Goal: Transaction & Acquisition: Purchase product/service

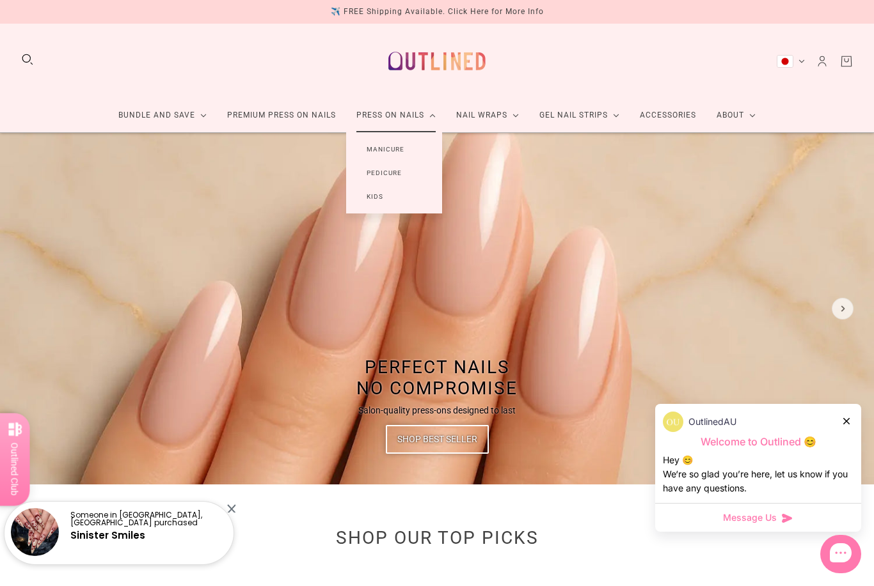
click at [383, 146] on link "Manicure" at bounding box center [385, 150] width 79 height 24
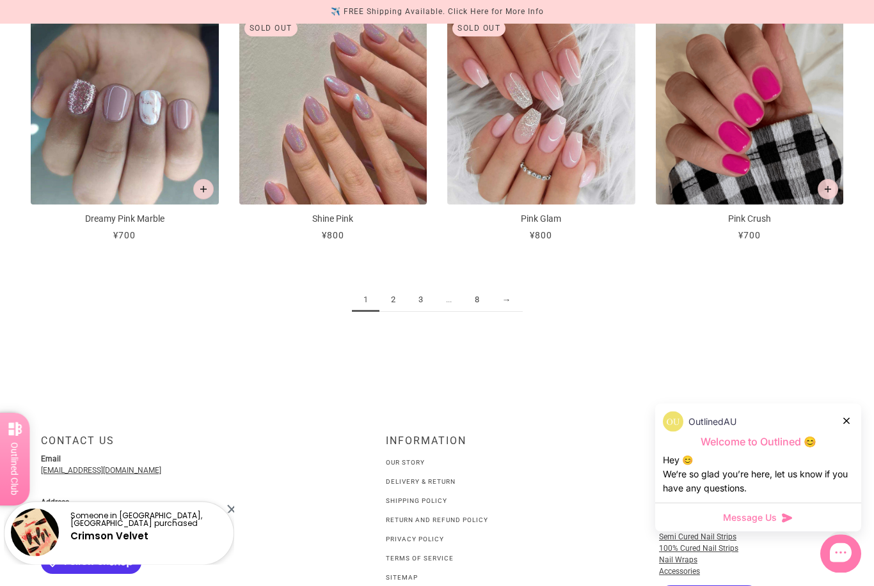
scroll to position [1474, 0]
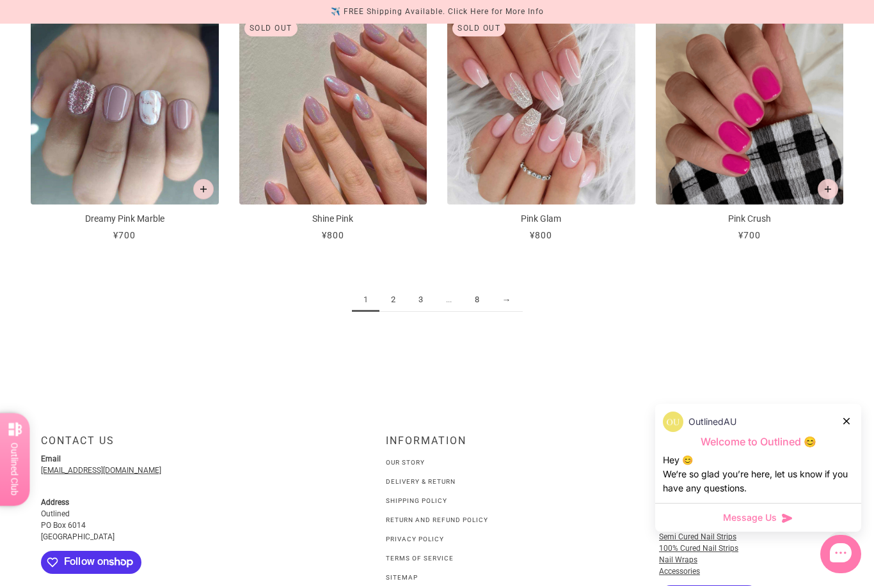
click at [388, 301] on link "2" at bounding box center [393, 300] width 28 height 24
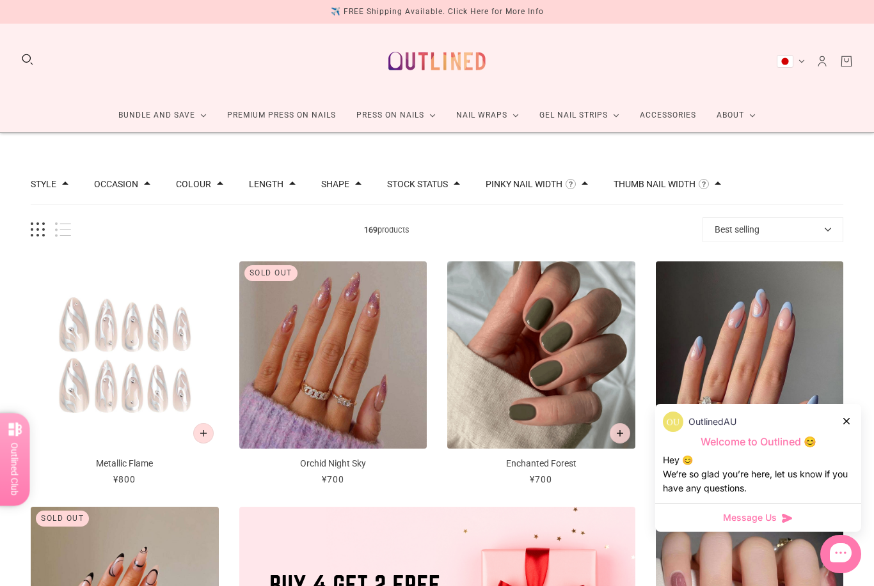
click at [849, 428] on div at bounding box center [847, 420] width 8 height 13
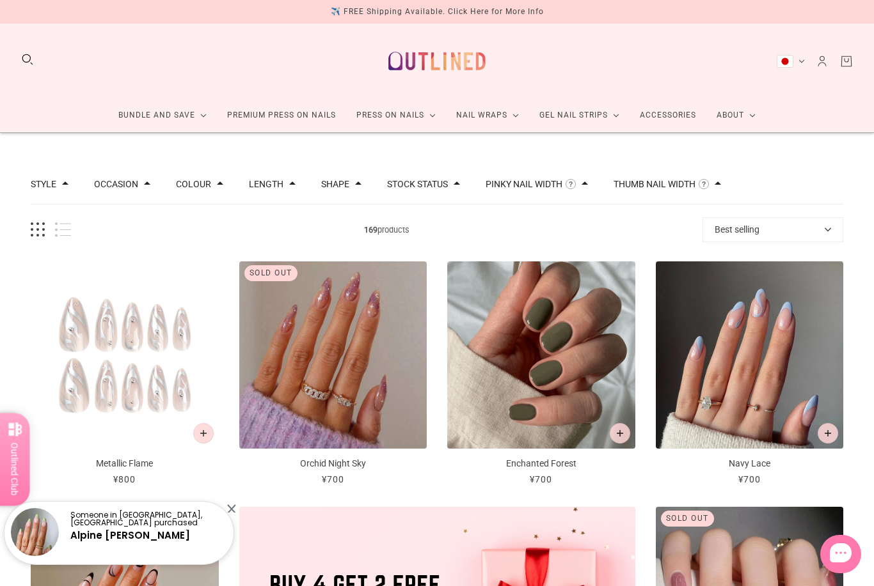
click at [356, 381] on img "Orchid Night Sky" at bounding box center [333, 356] width 188 height 188
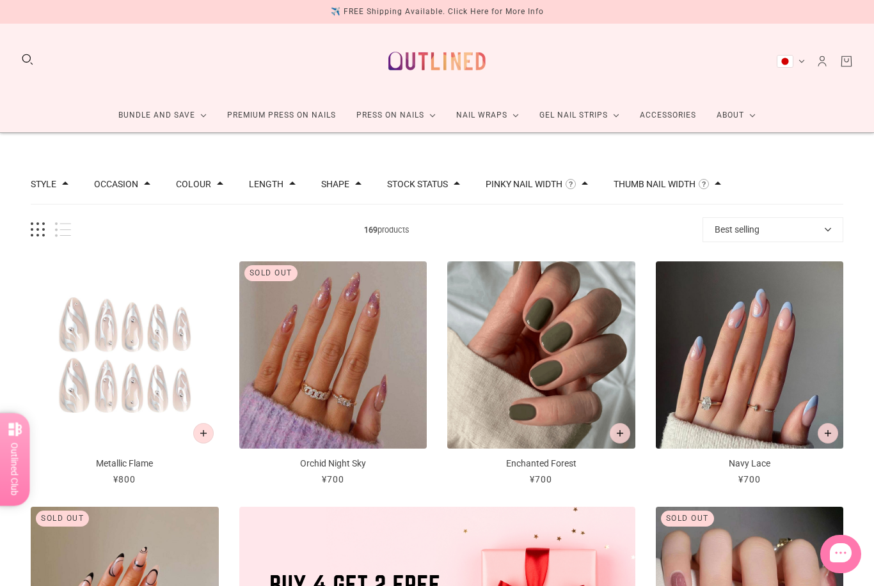
scroll to position [42, 0]
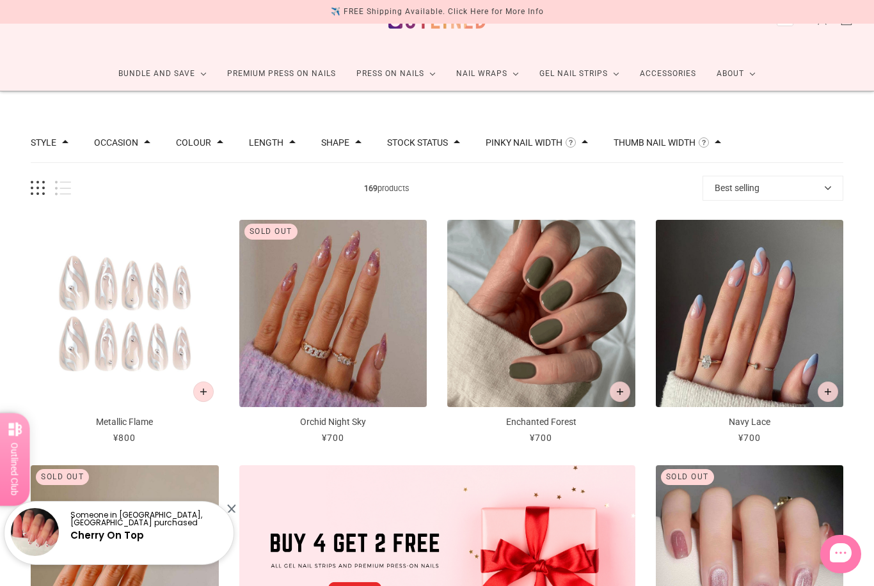
click at [526, 339] on img "Enchanted Forest" at bounding box center [541, 314] width 188 height 188
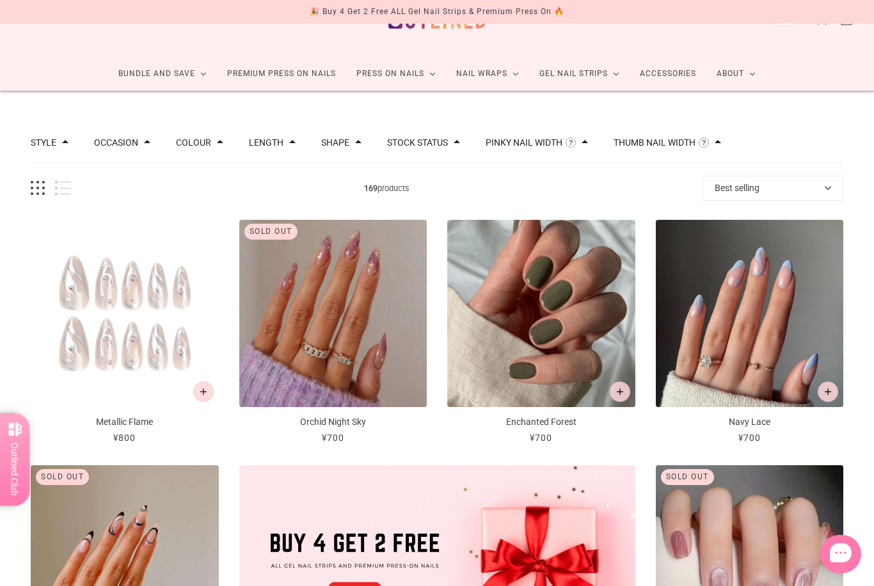
click at [747, 327] on img "Navy Lace" at bounding box center [750, 314] width 188 height 188
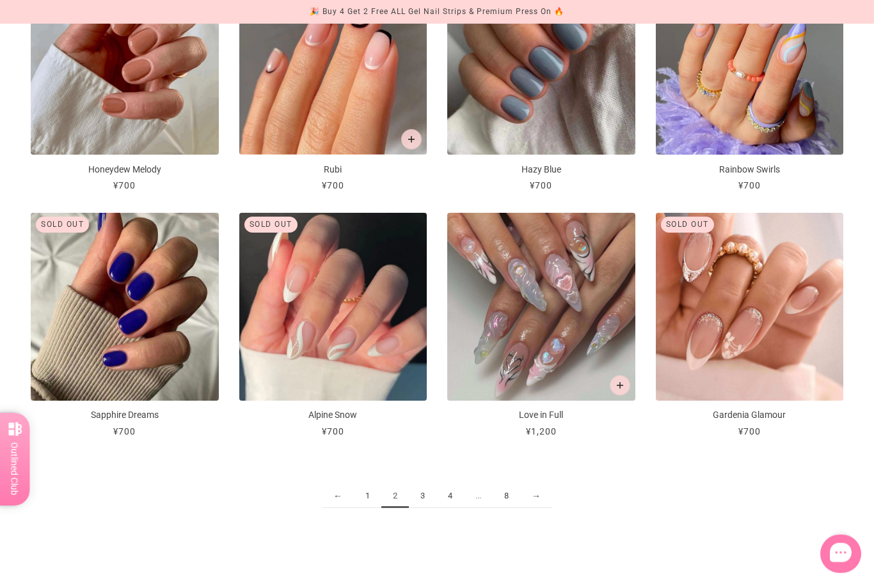
scroll to position [1280, 0]
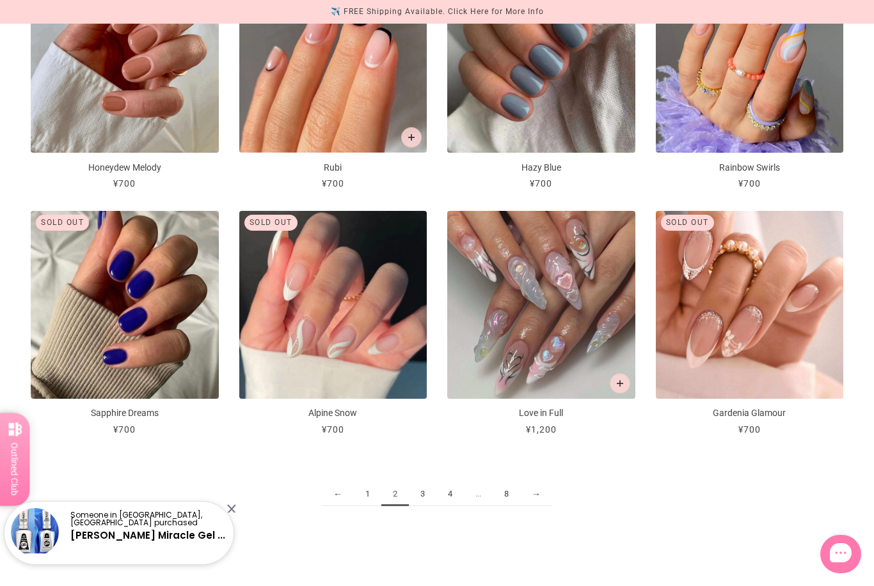
click at [421, 489] on link "3" at bounding box center [423, 495] width 28 height 24
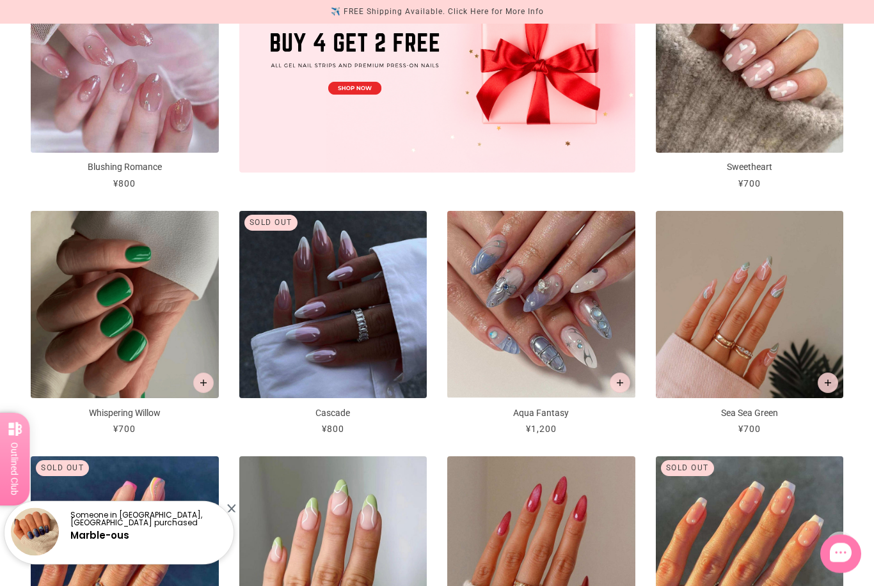
scroll to position [542, 0]
click at [528, 322] on img "Aqua Fantasy" at bounding box center [541, 305] width 188 height 188
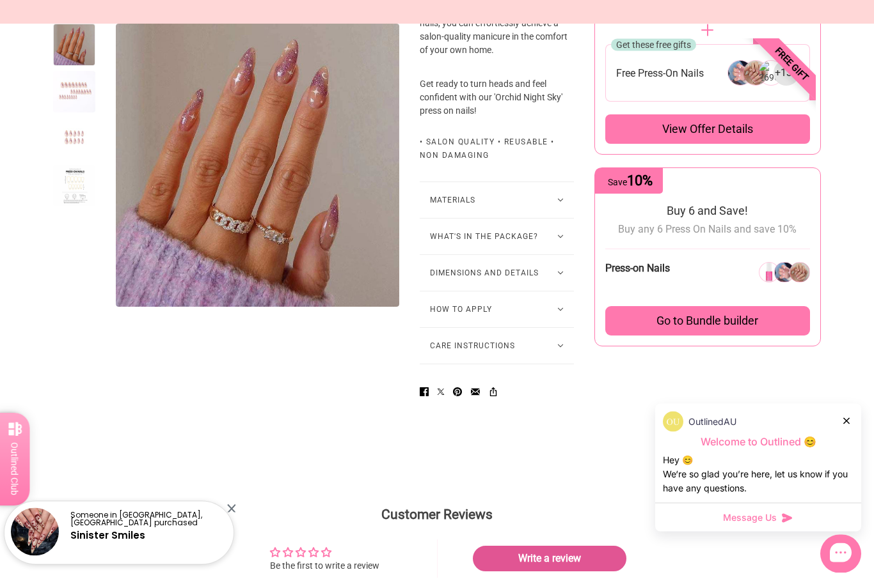
scroll to position [678, 0]
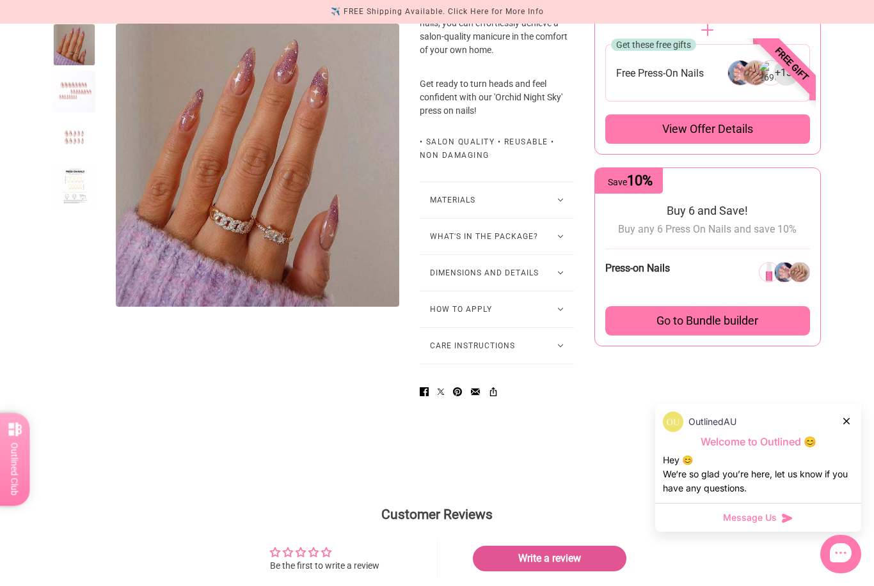
click at [448, 404] on link "Pin on Pinterest" at bounding box center [457, 392] width 19 height 24
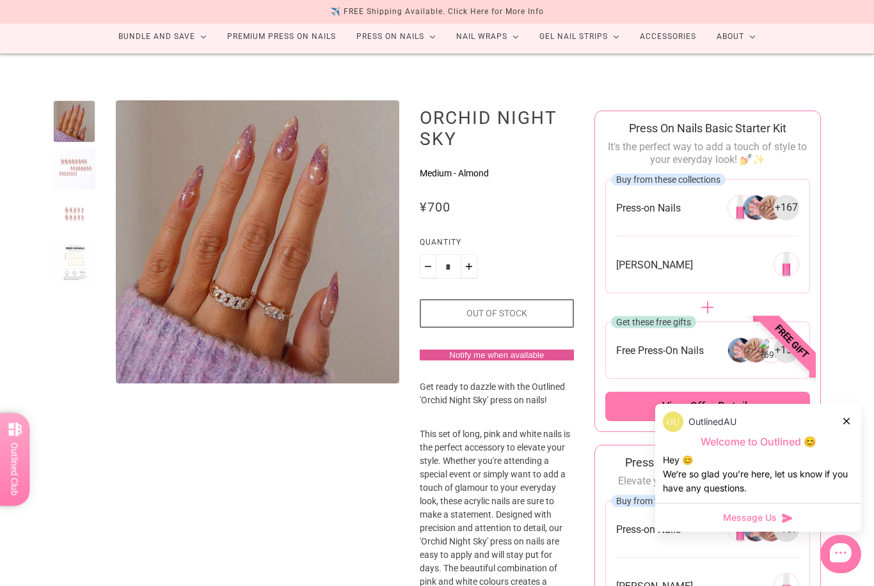
scroll to position [76, 0]
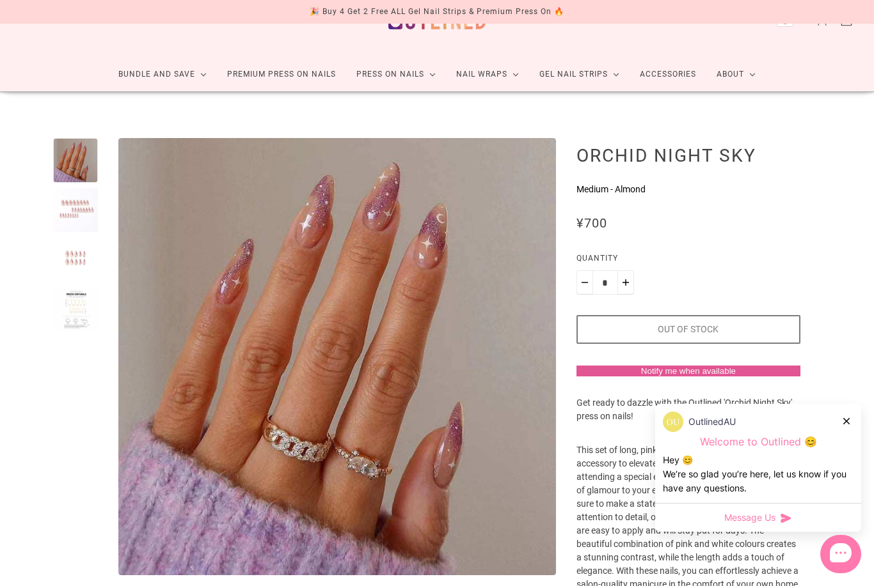
scroll to position [41, 0]
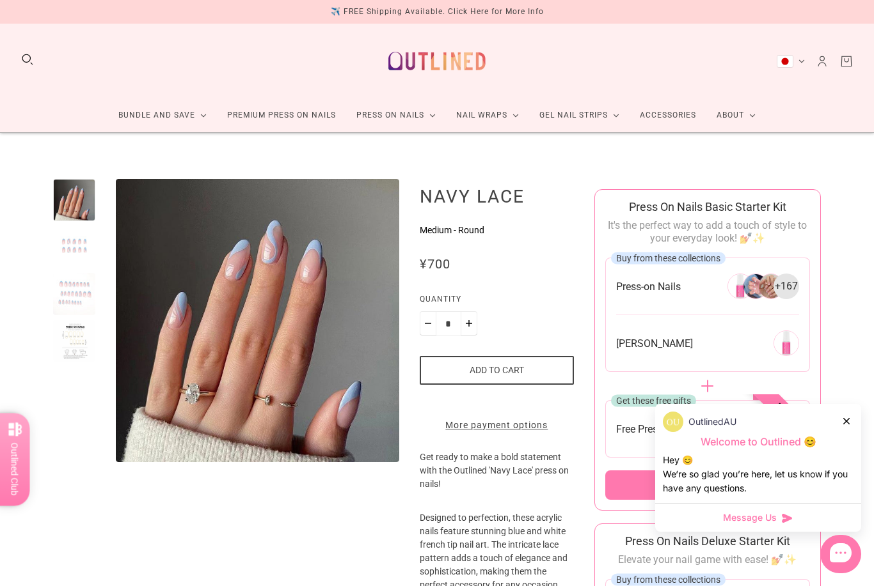
click at [72, 243] on div at bounding box center [74, 247] width 42 height 42
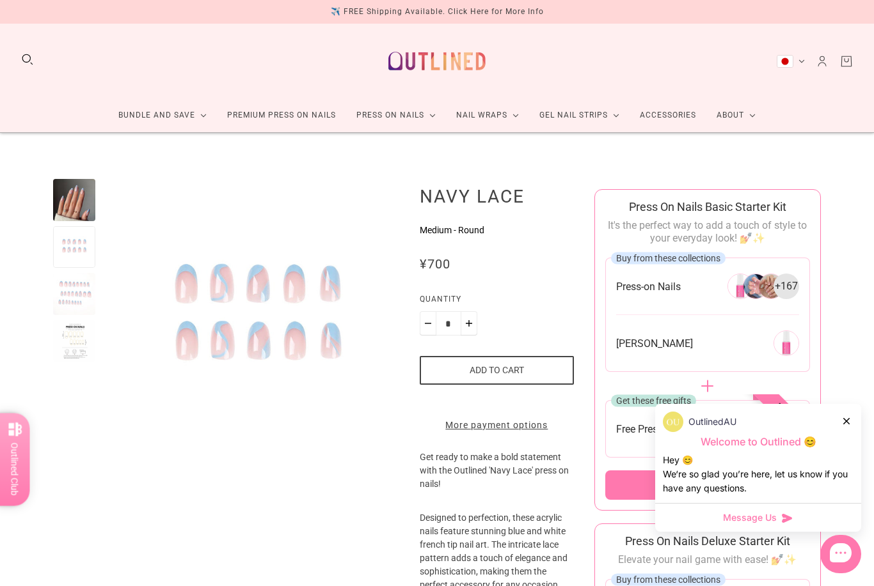
click at [72, 287] on div at bounding box center [74, 294] width 42 height 42
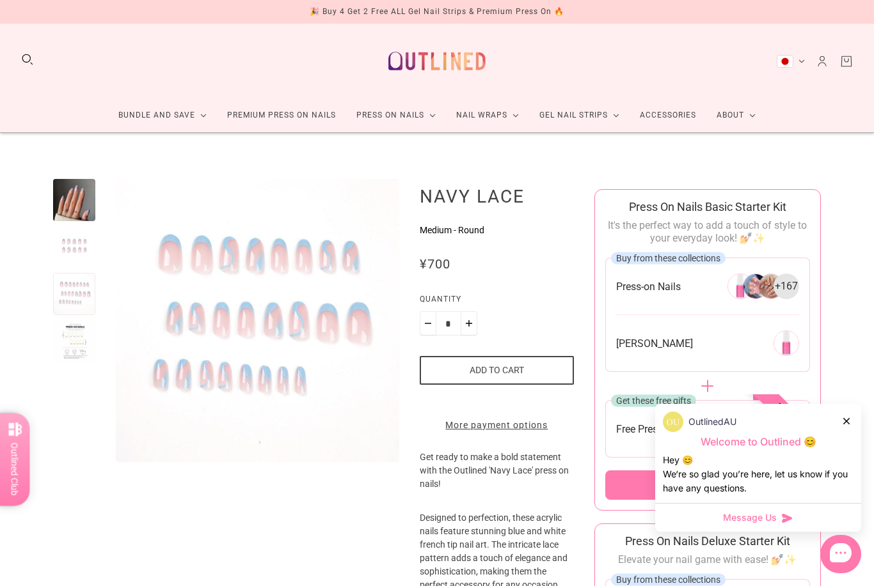
click at [70, 339] on div at bounding box center [74, 341] width 42 height 42
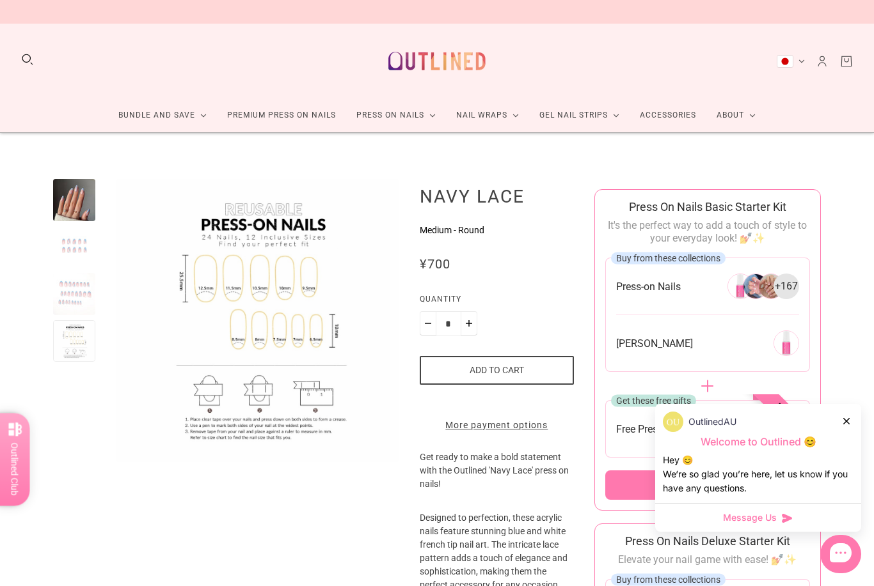
click at [74, 193] on div at bounding box center [74, 200] width 42 height 42
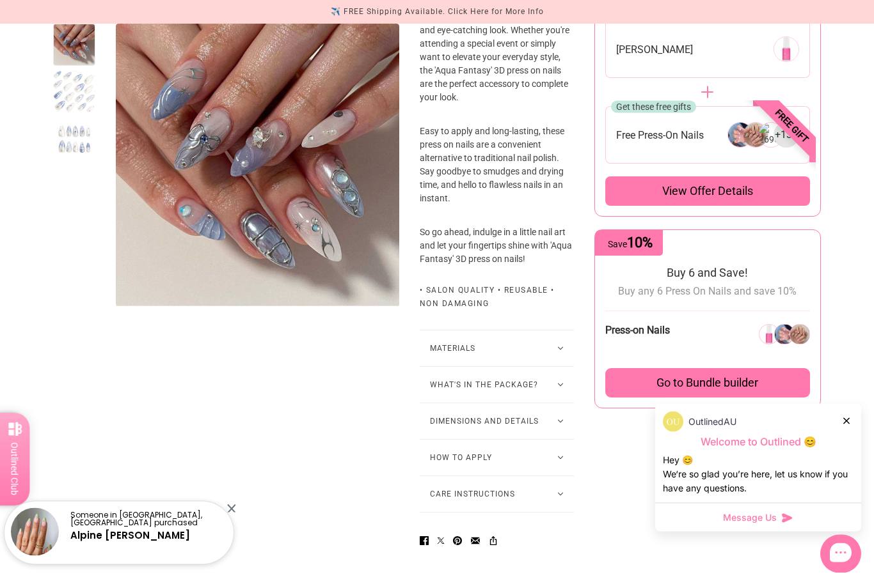
scroll to position [616, 0]
click at [478, 366] on button "Materials" at bounding box center [497, 349] width 154 height 36
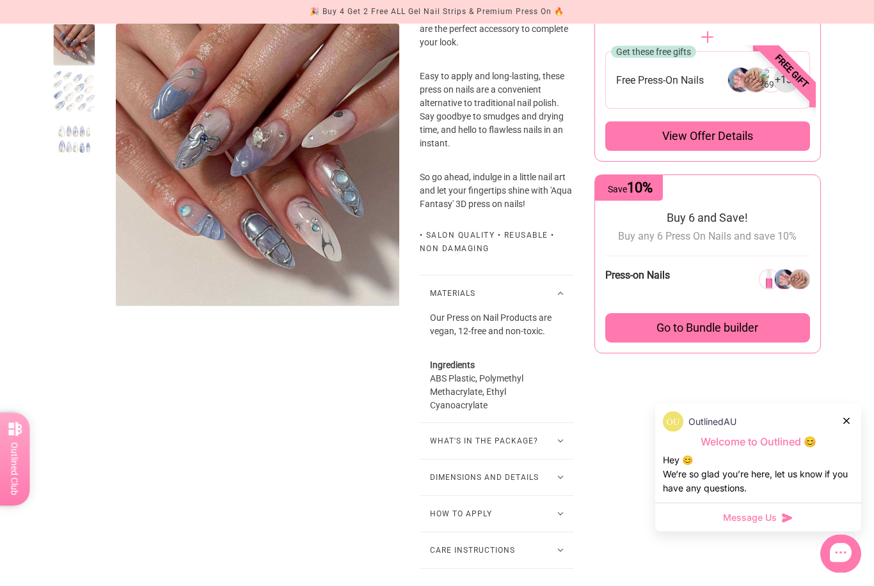
scroll to position [671, 0]
click at [473, 459] on button "What's in the package?" at bounding box center [497, 441] width 154 height 36
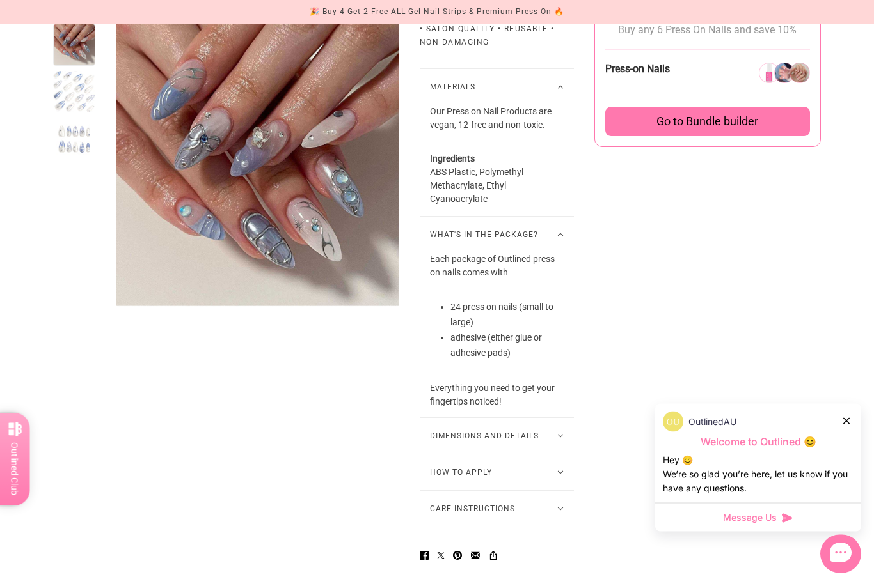
scroll to position [878, 0]
click at [475, 454] on button "Dimensions and Details" at bounding box center [497, 436] width 154 height 36
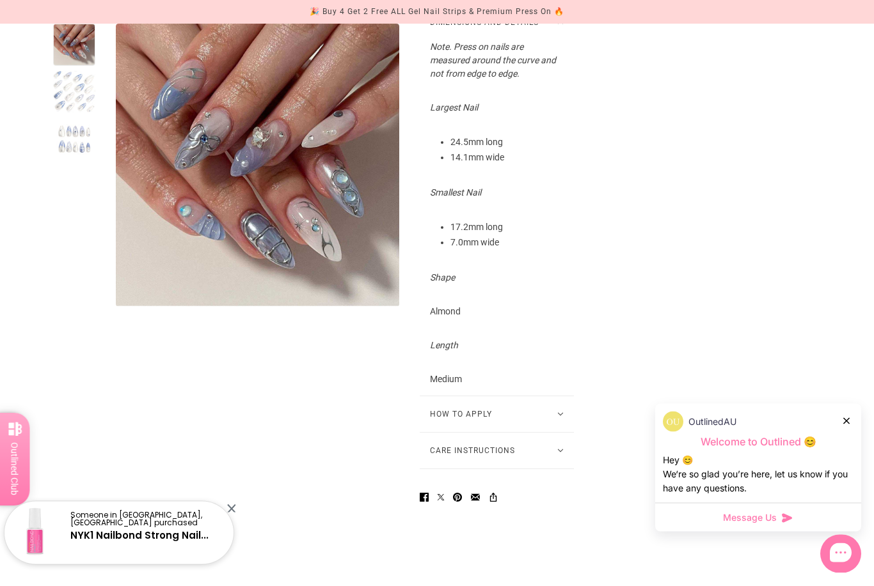
scroll to position [1291, 0]
click at [468, 428] on button "How to Apply" at bounding box center [497, 415] width 154 height 36
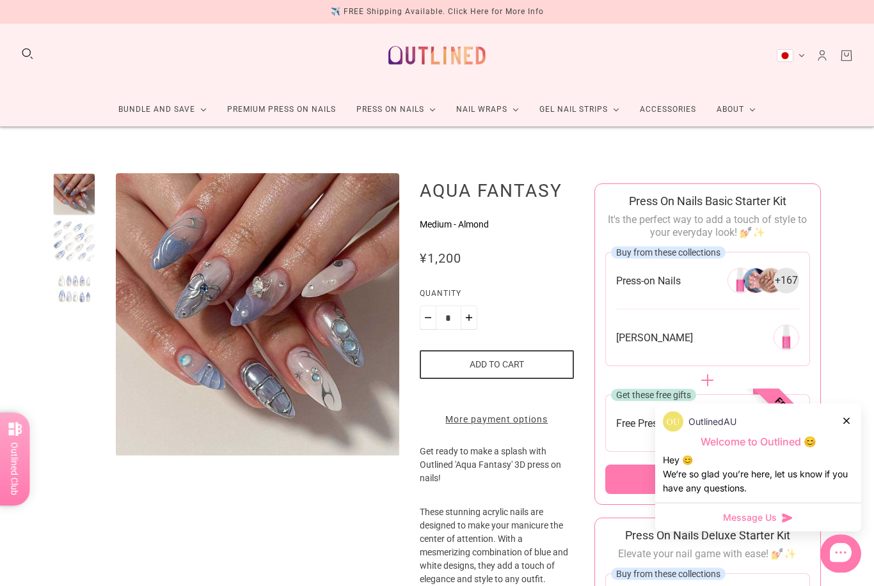
scroll to position [0, 0]
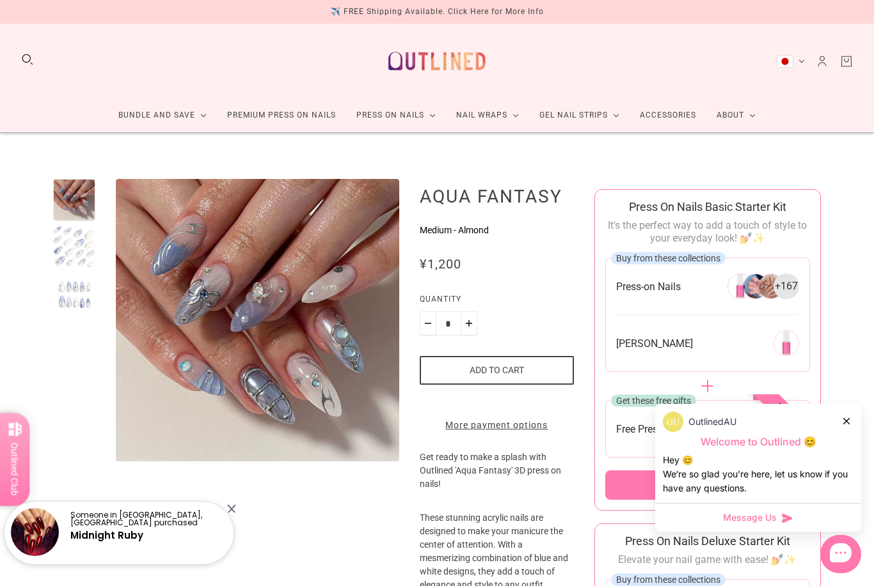
click at [233, 510] on div at bounding box center [231, 509] width 8 height 8
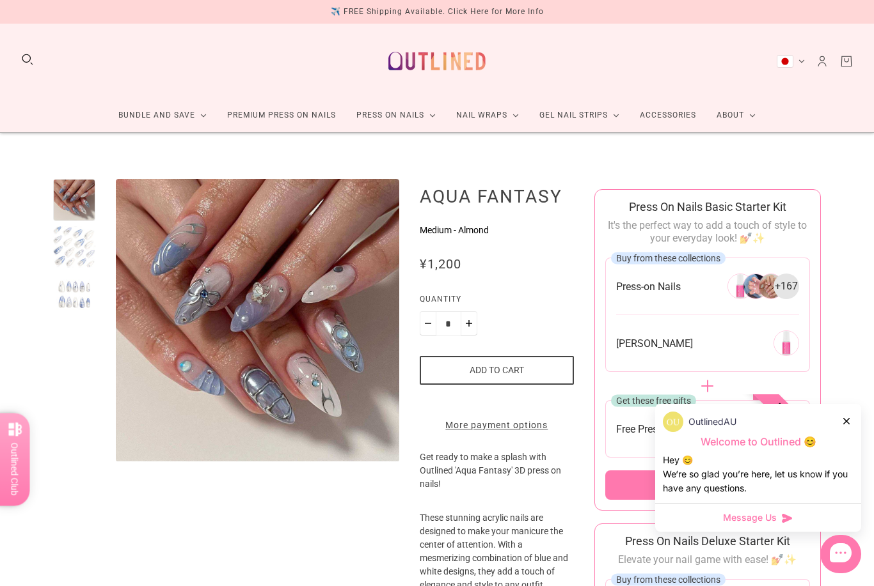
click at [79, 244] on div at bounding box center [74, 247] width 42 height 42
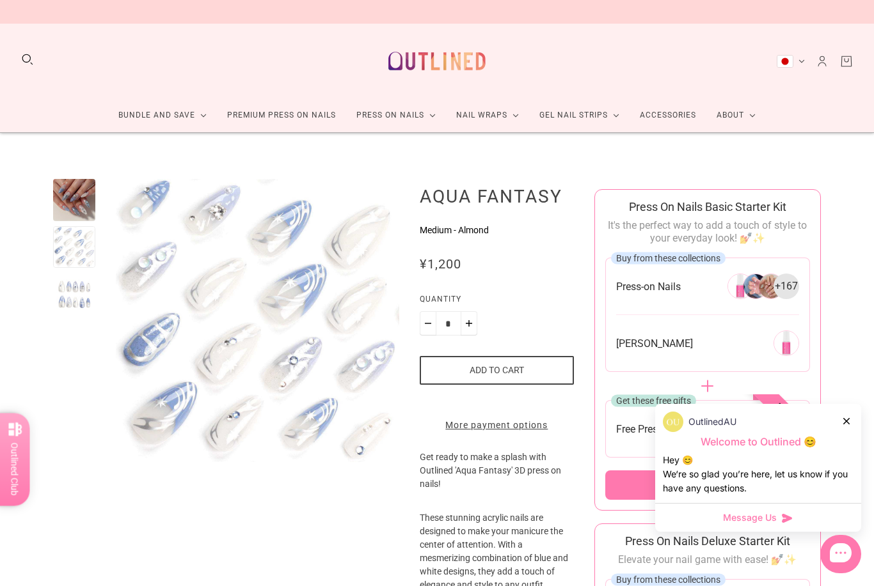
click at [77, 295] on div at bounding box center [74, 294] width 42 height 42
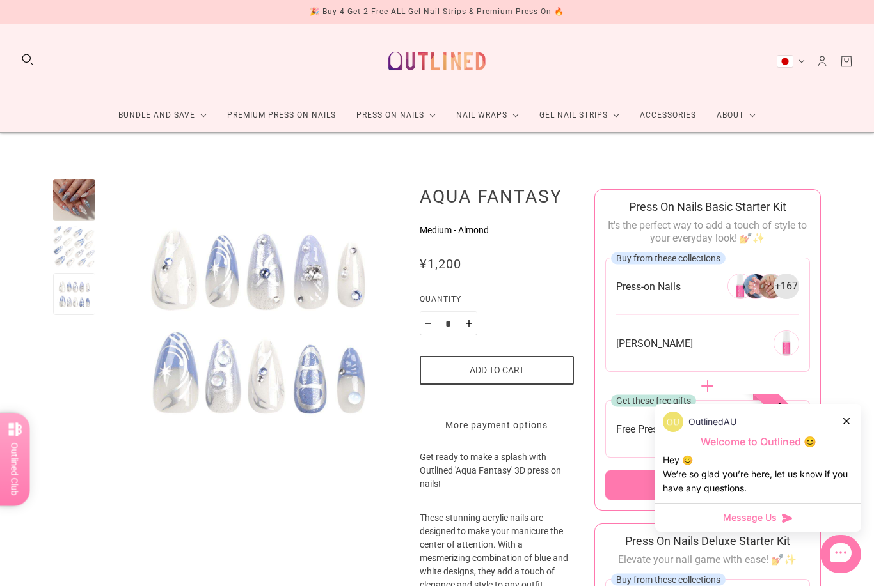
click at [76, 194] on div at bounding box center [74, 200] width 42 height 42
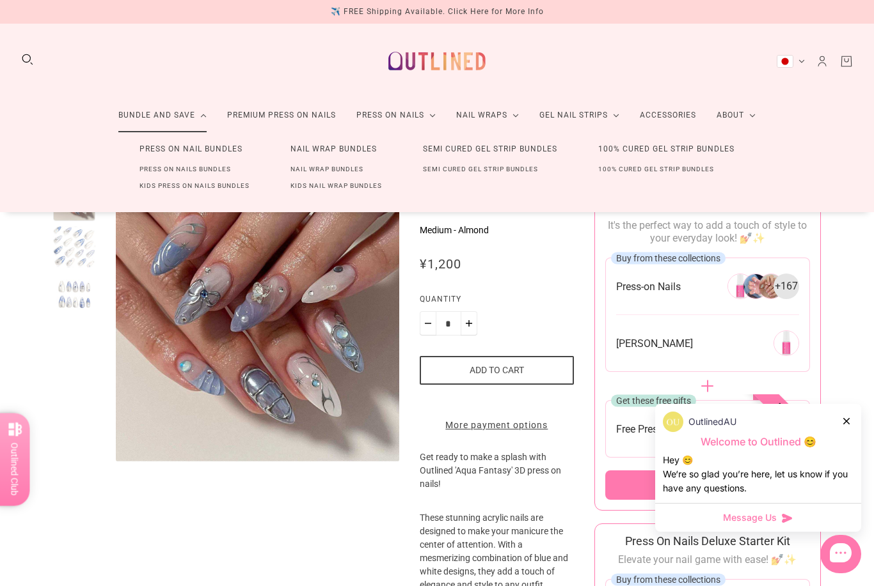
click at [155, 161] on link "Press On Nail Bundles" at bounding box center [191, 150] width 144 height 24
click at [151, 161] on link "Press On Nail Bundles" at bounding box center [191, 150] width 144 height 24
click at [141, 161] on link "Press On Nail Bundles" at bounding box center [191, 150] width 144 height 24
click at [220, 161] on link "Press On Nail Bundles" at bounding box center [191, 150] width 144 height 24
click at [202, 178] on link "Press On Nails Bundles" at bounding box center [185, 169] width 132 height 17
